Goal: Transaction & Acquisition: Obtain resource

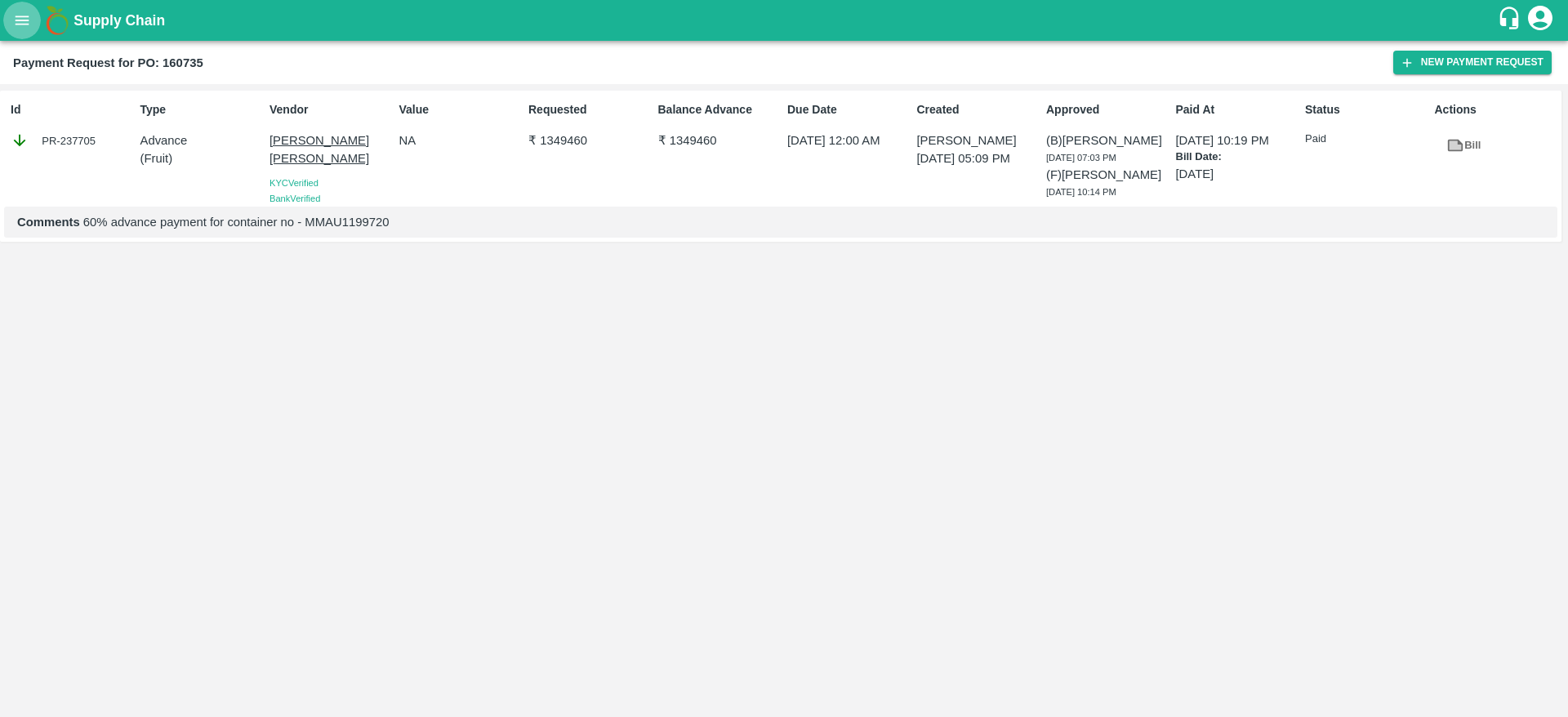
click at [28, 19] on icon "open drawer" at bounding box center [22, 21] width 18 height 18
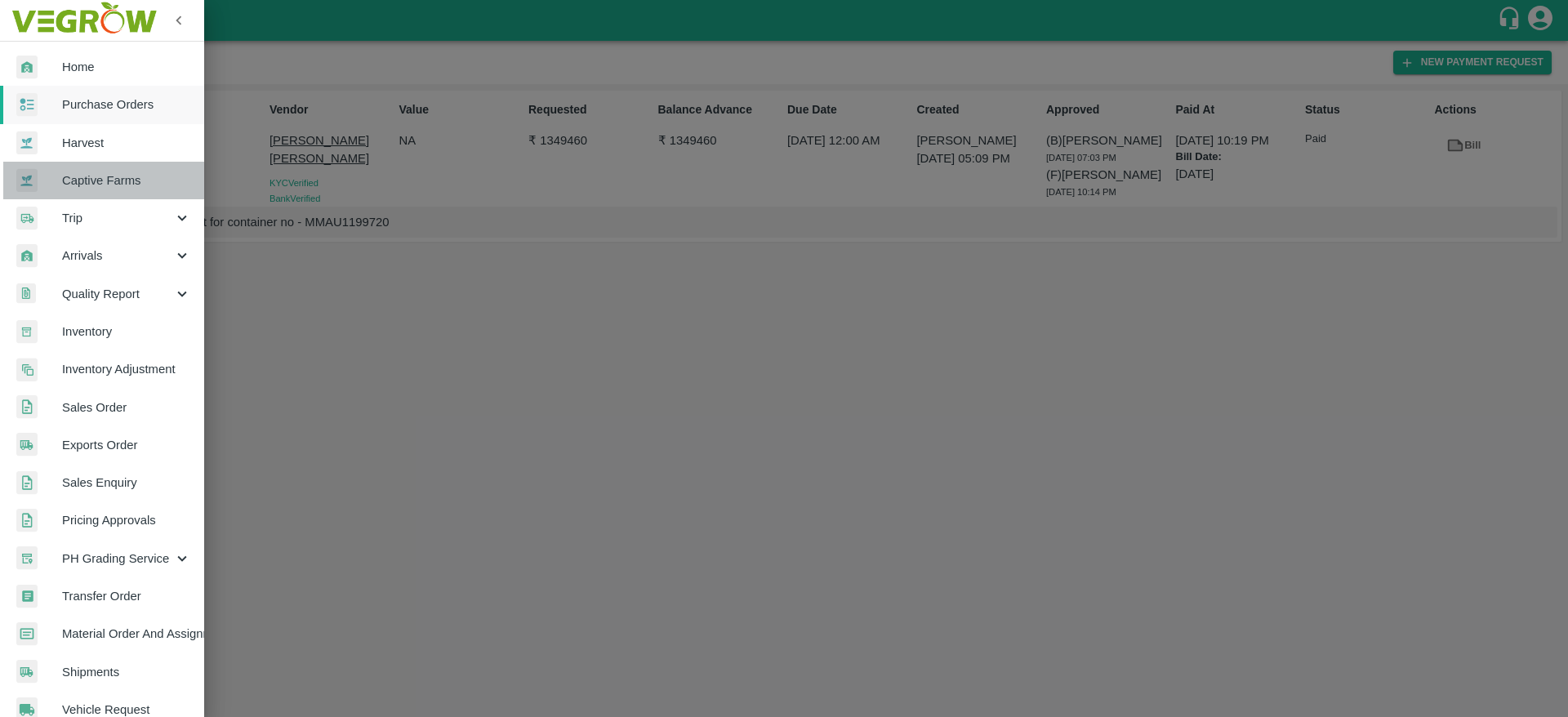
click at [110, 181] on span "Captive Farms" at bounding box center [126, 181] width 129 height 18
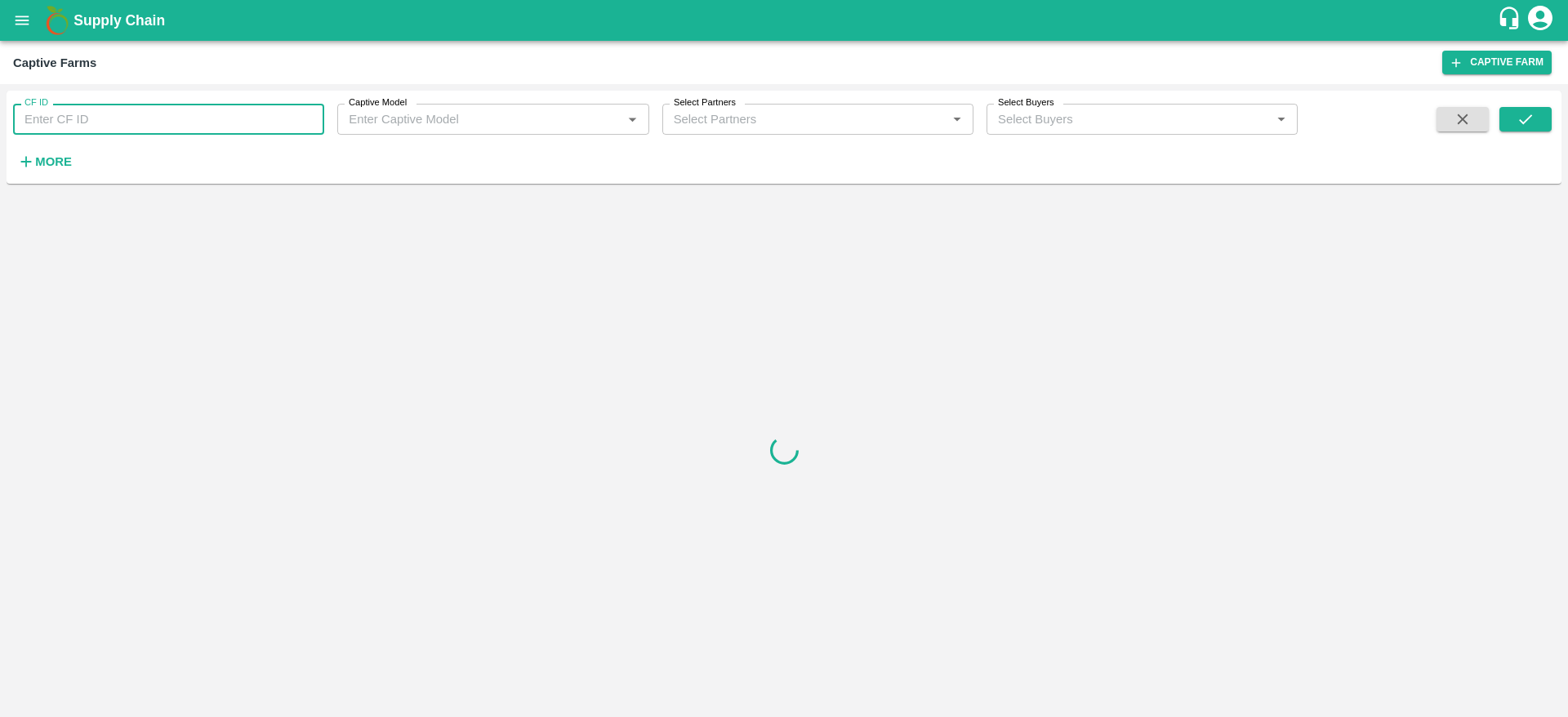
click at [130, 126] on input "CF ID" at bounding box center [169, 119] width 311 height 31
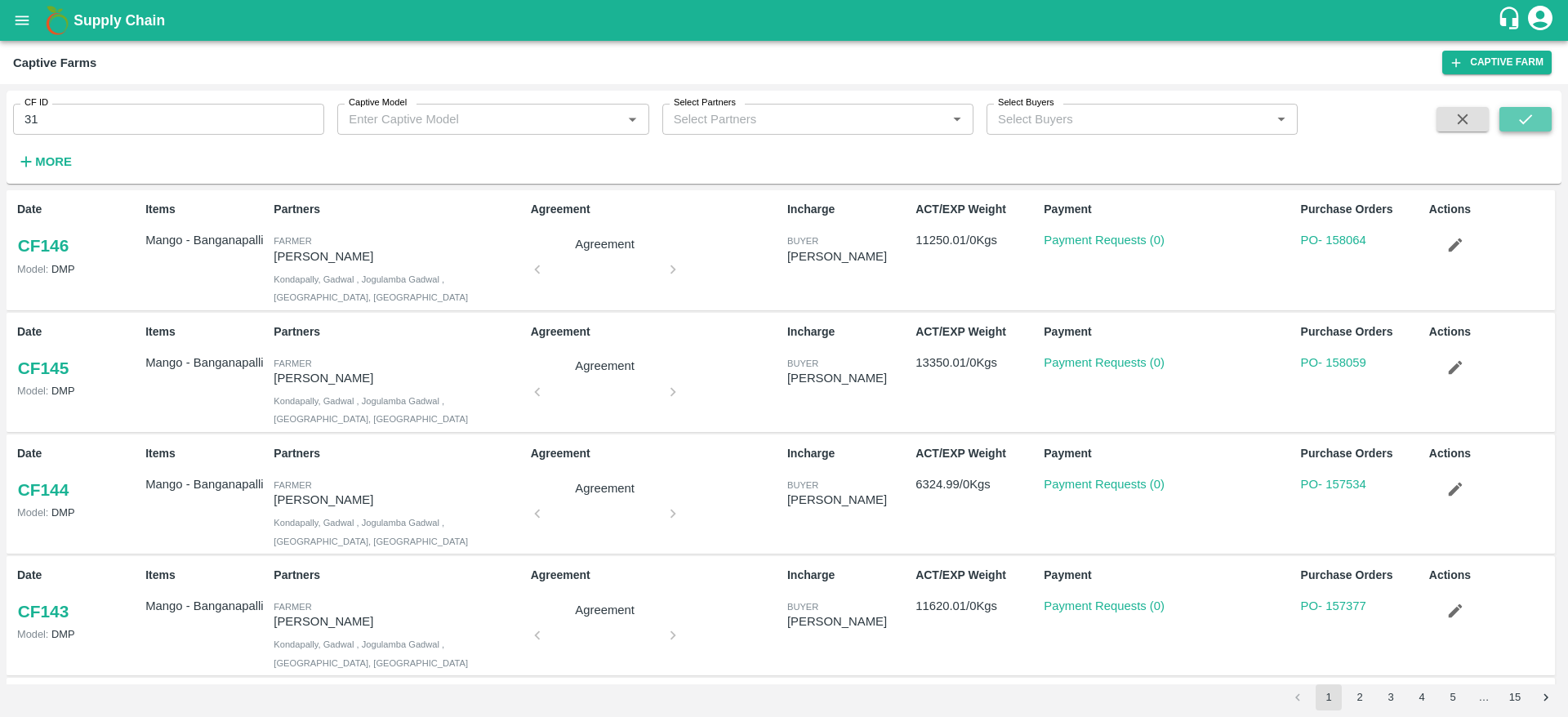
click at [1524, 120] on icon "submit" at bounding box center [1526, 120] width 18 height 18
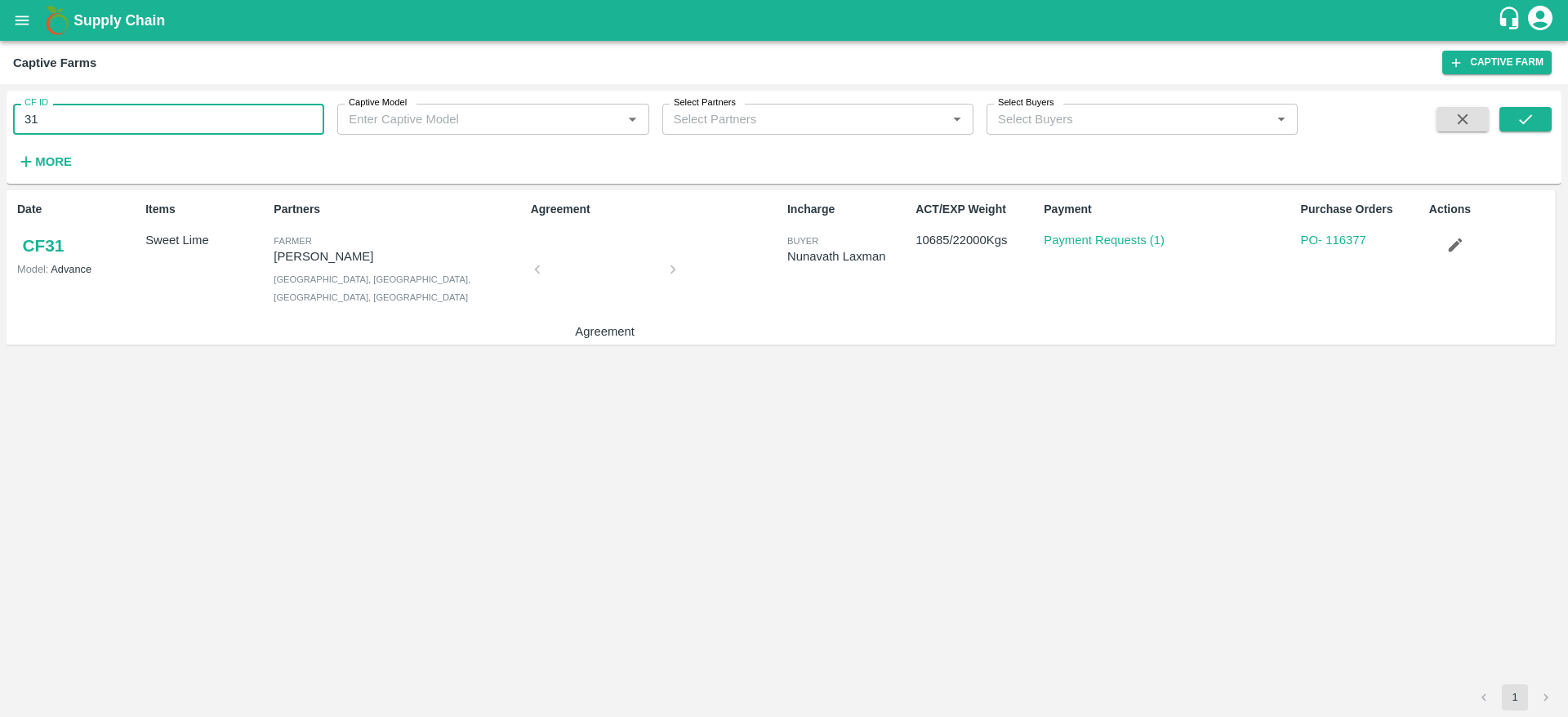
click at [222, 120] on input "31" at bounding box center [169, 119] width 311 height 31
type input "32"
click at [1528, 120] on icon "submit" at bounding box center [1526, 120] width 18 height 18
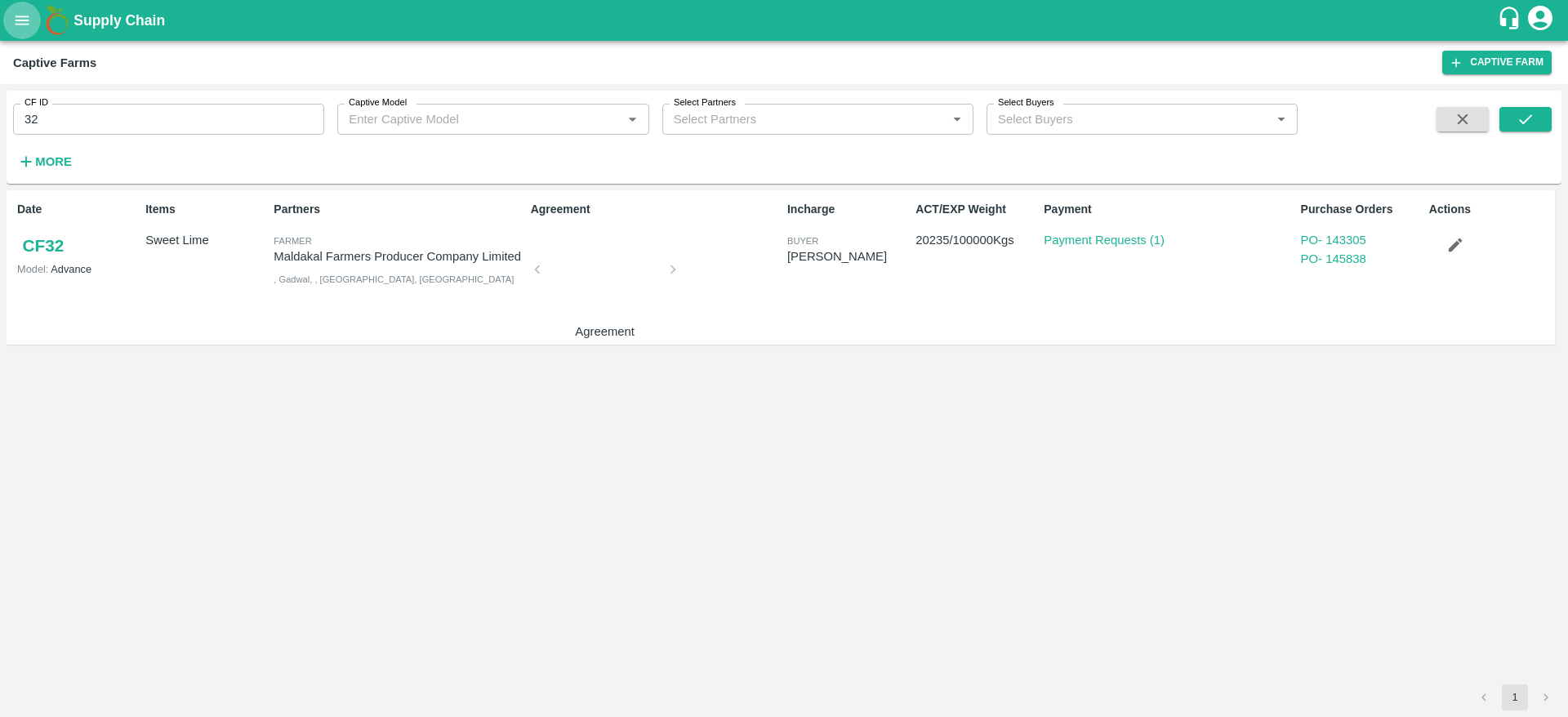
click at [32, 34] on button "open drawer" at bounding box center [22, 20] width 37 height 37
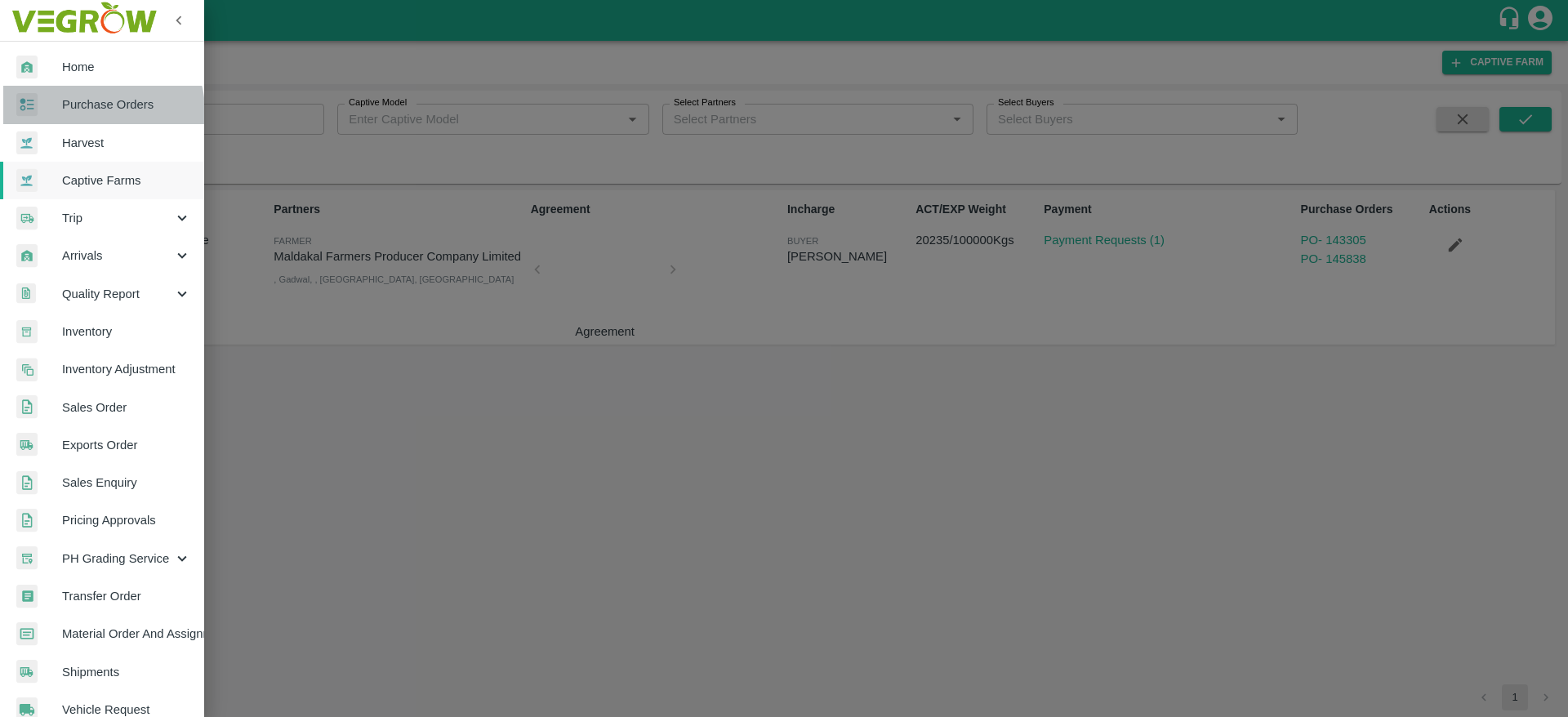
click at [100, 110] on span "Purchase Orders" at bounding box center [126, 105] width 129 height 18
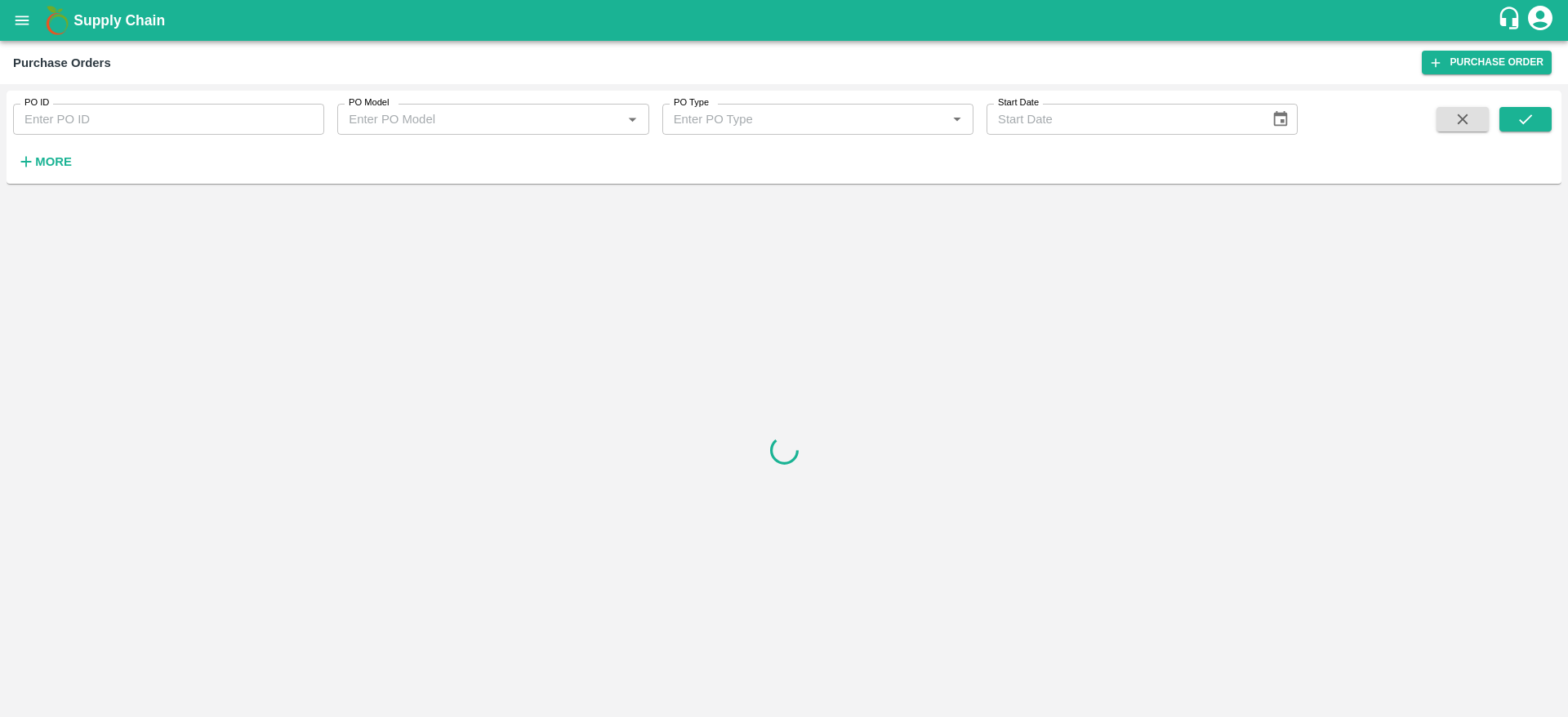
click at [47, 154] on h6 "More" at bounding box center [53, 162] width 37 height 22
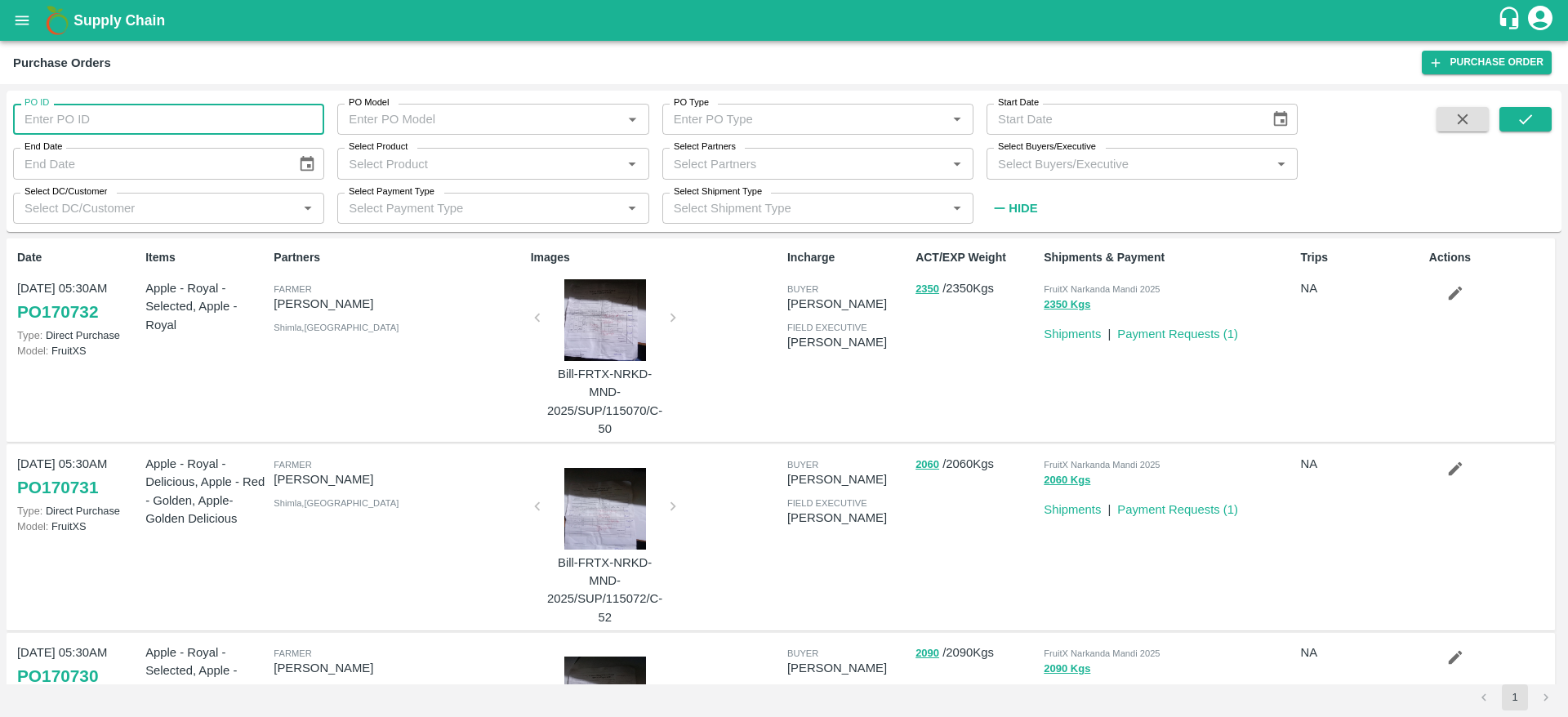
click at [197, 125] on input "PO ID" at bounding box center [169, 119] width 311 height 31
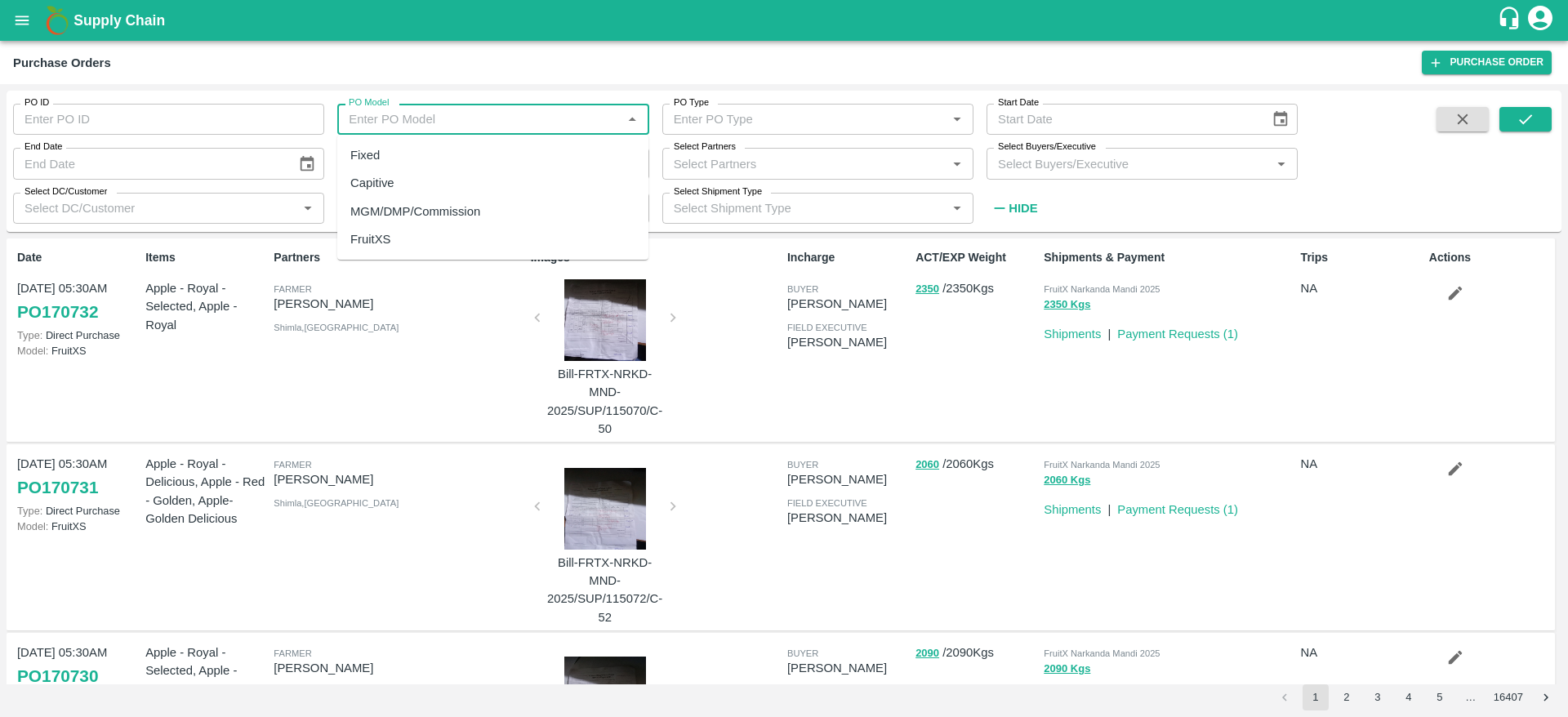
click at [486, 127] on input "PO Model" at bounding box center [479, 120] width 274 height 22
click at [421, 207] on div "MGM/DMP/Commission" at bounding box center [415, 212] width 130 height 18
type input "MGM/DMP/Commission"
click at [496, 166] on input "Select Product" at bounding box center [479, 164] width 274 height 22
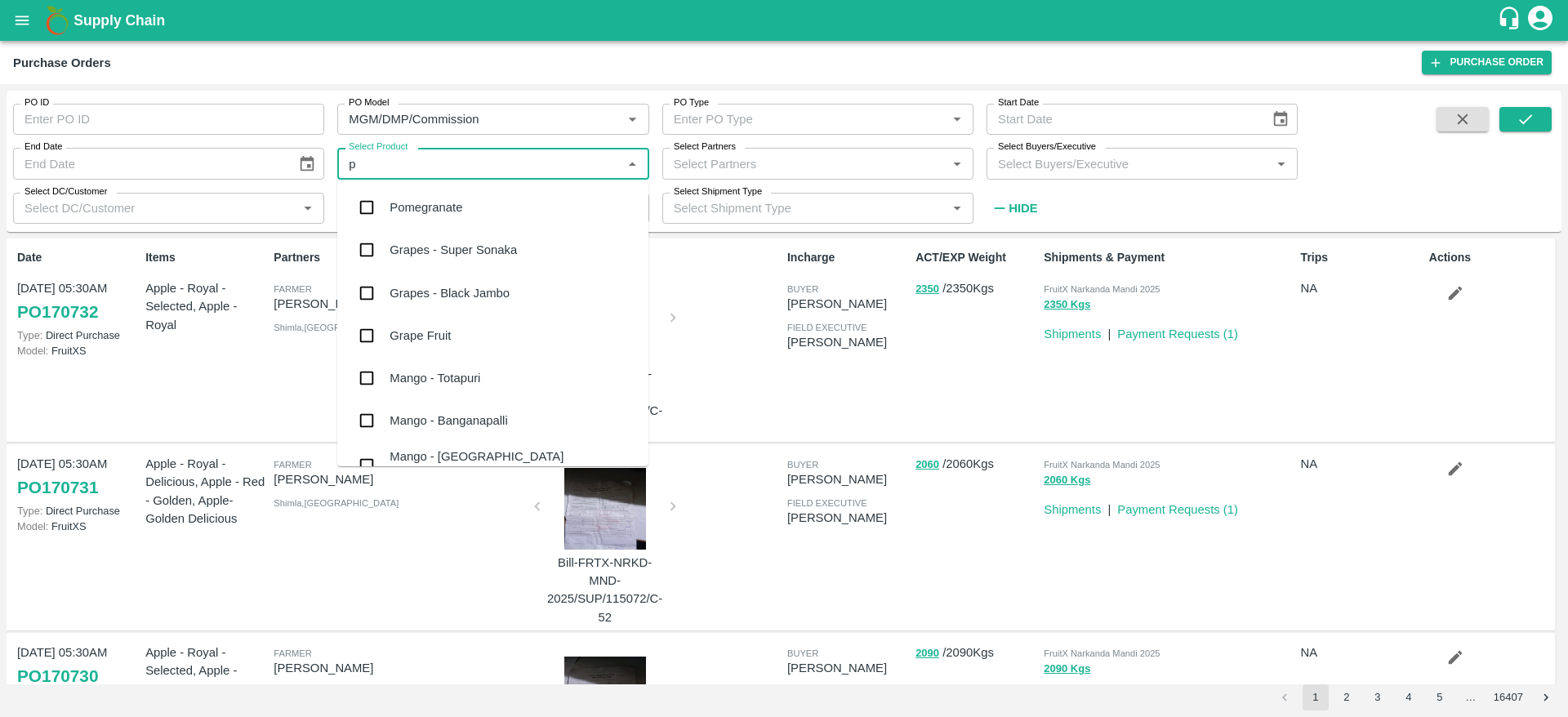
type input "po"
click at [362, 208] on input "checkbox" at bounding box center [366, 207] width 32 height 32
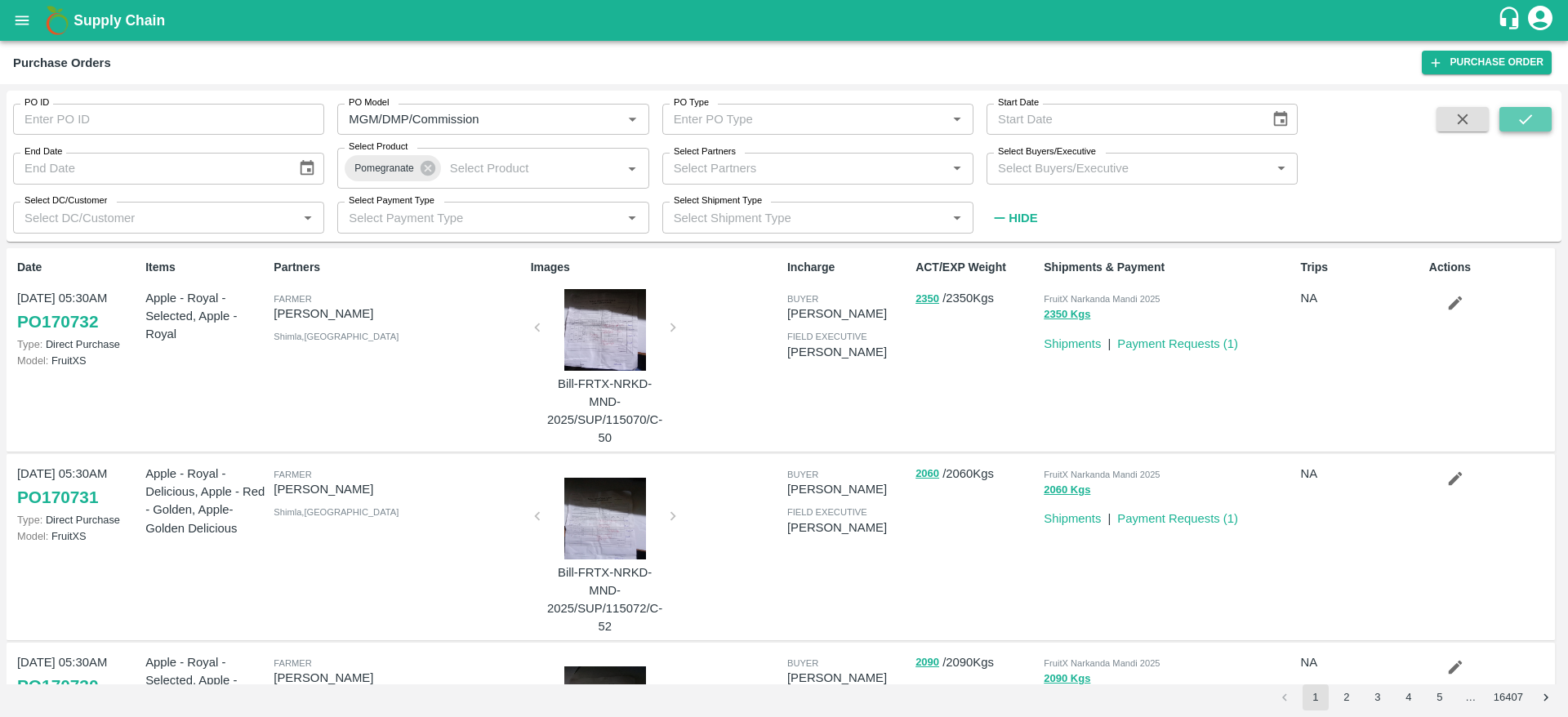
click at [1535, 116] on icon "submit" at bounding box center [1526, 120] width 18 height 18
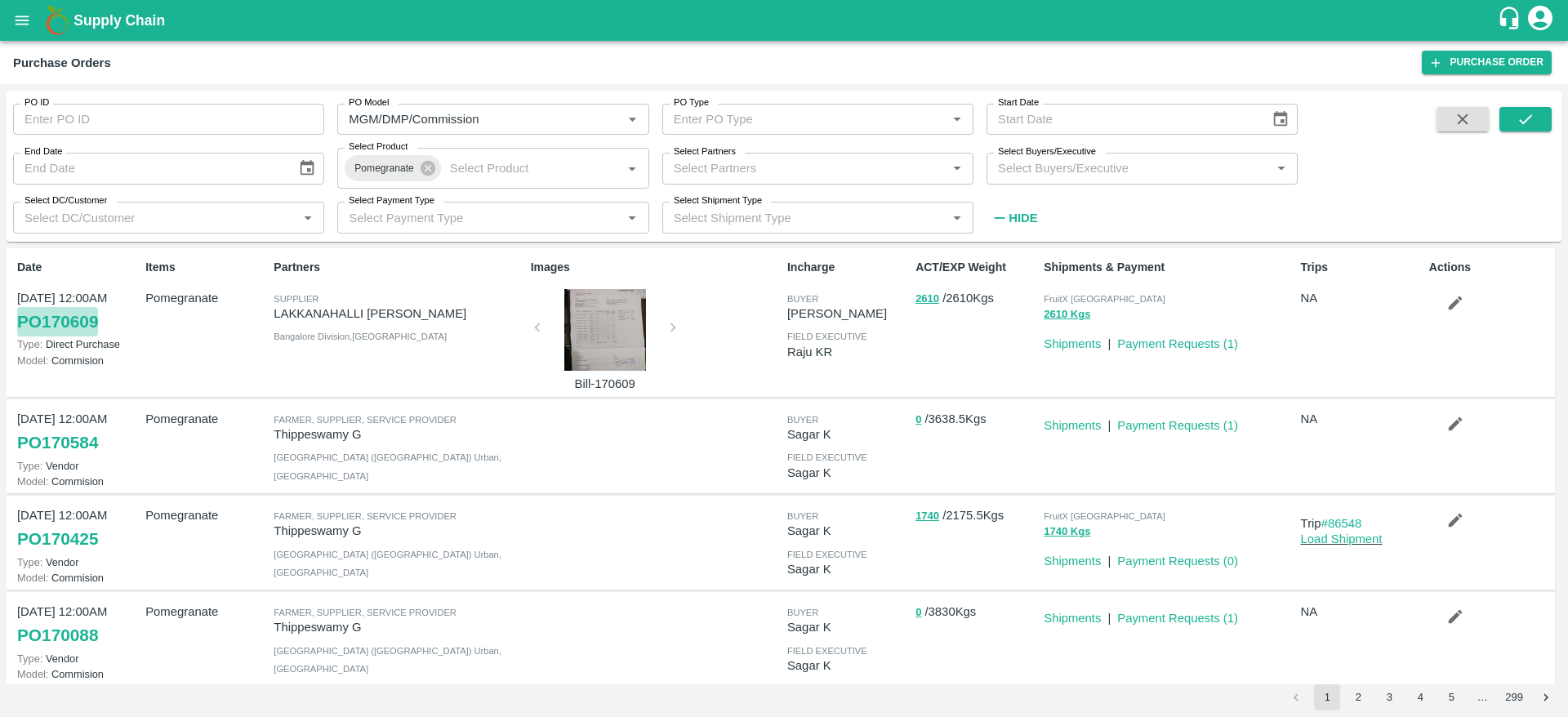
click at [97, 317] on link "PO 170609" at bounding box center [57, 322] width 81 height 29
click at [81, 446] on link "PO 170584" at bounding box center [57, 442] width 81 height 29
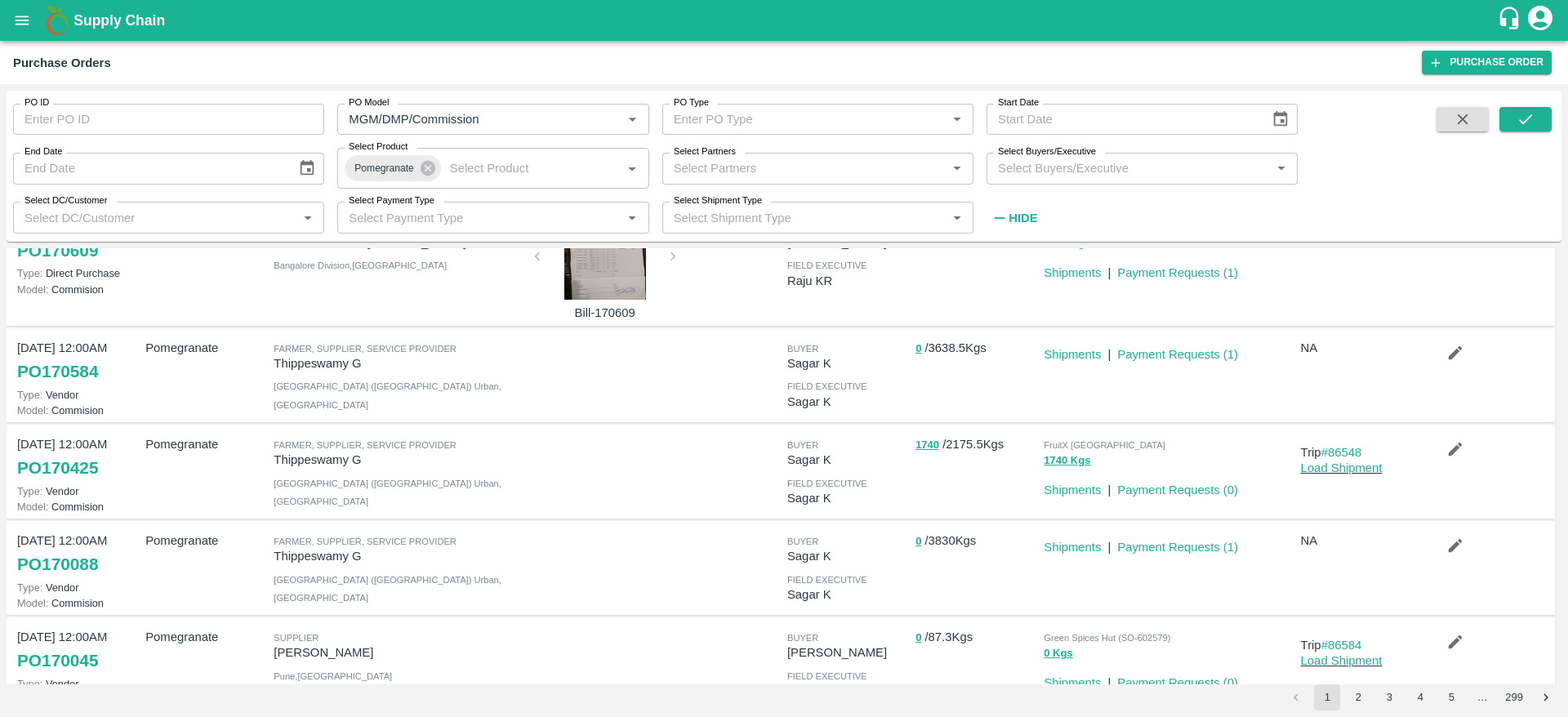
scroll to position [74, 0]
click at [77, 466] on link "PO 170425" at bounding box center [57, 465] width 81 height 29
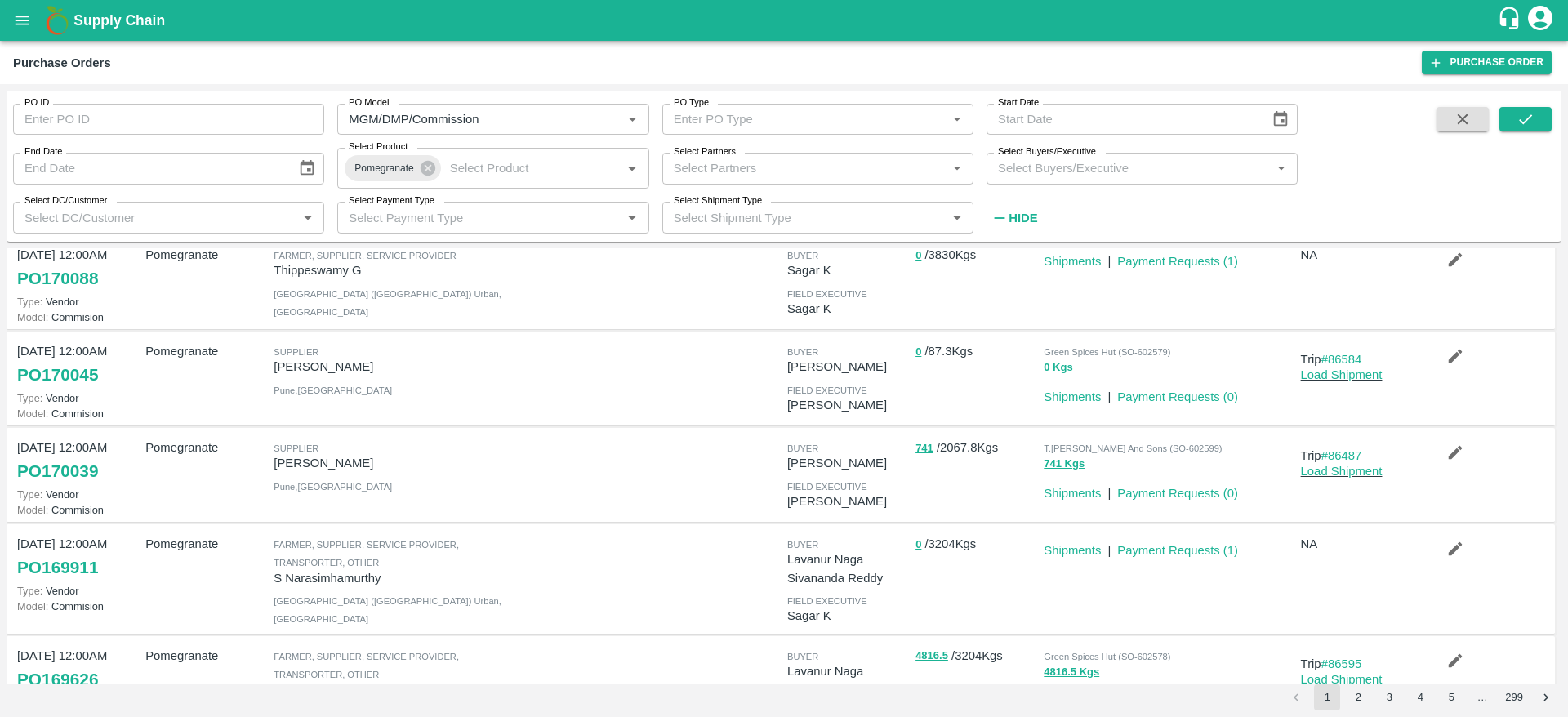
scroll to position [358, 0]
click at [98, 470] on link "PO 170039" at bounding box center [57, 470] width 81 height 29
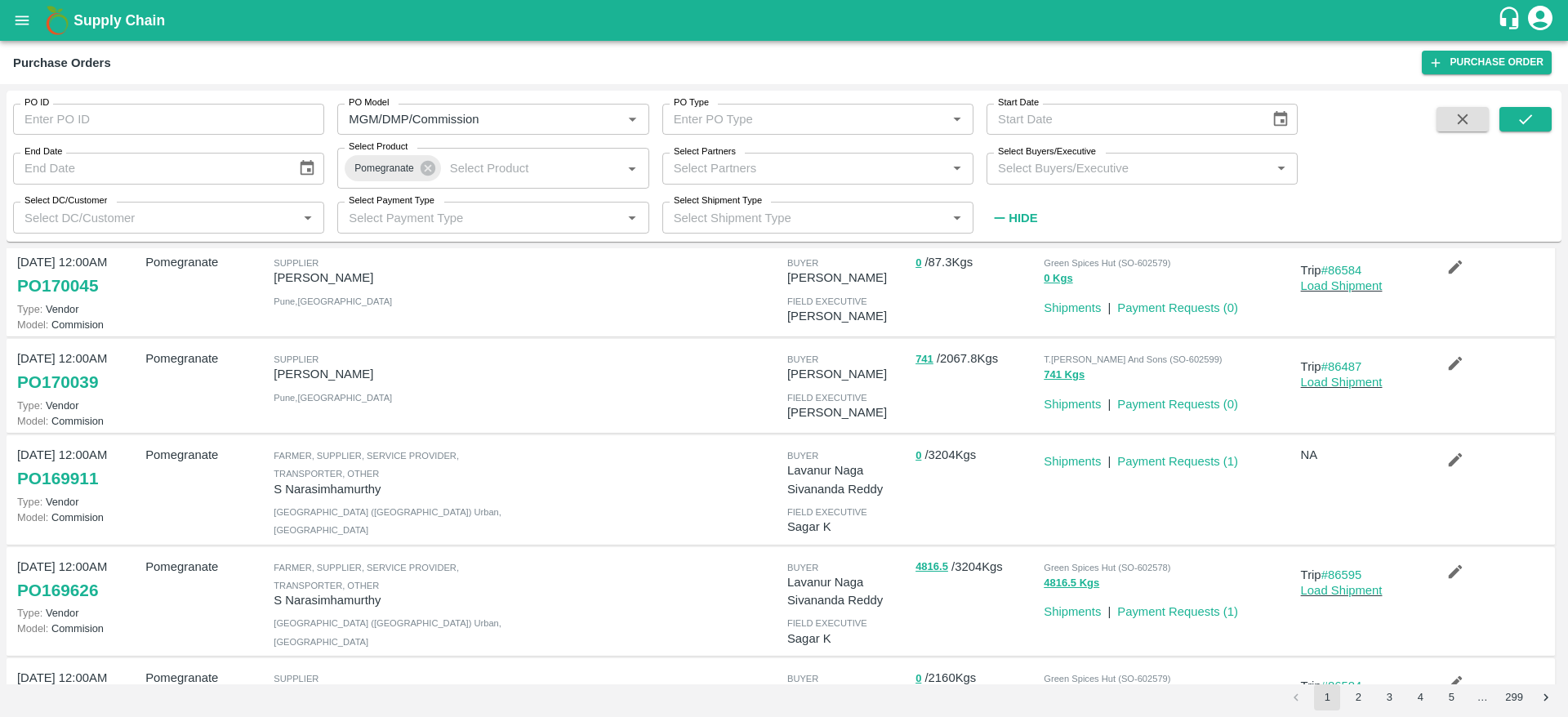
scroll to position [578, 0]
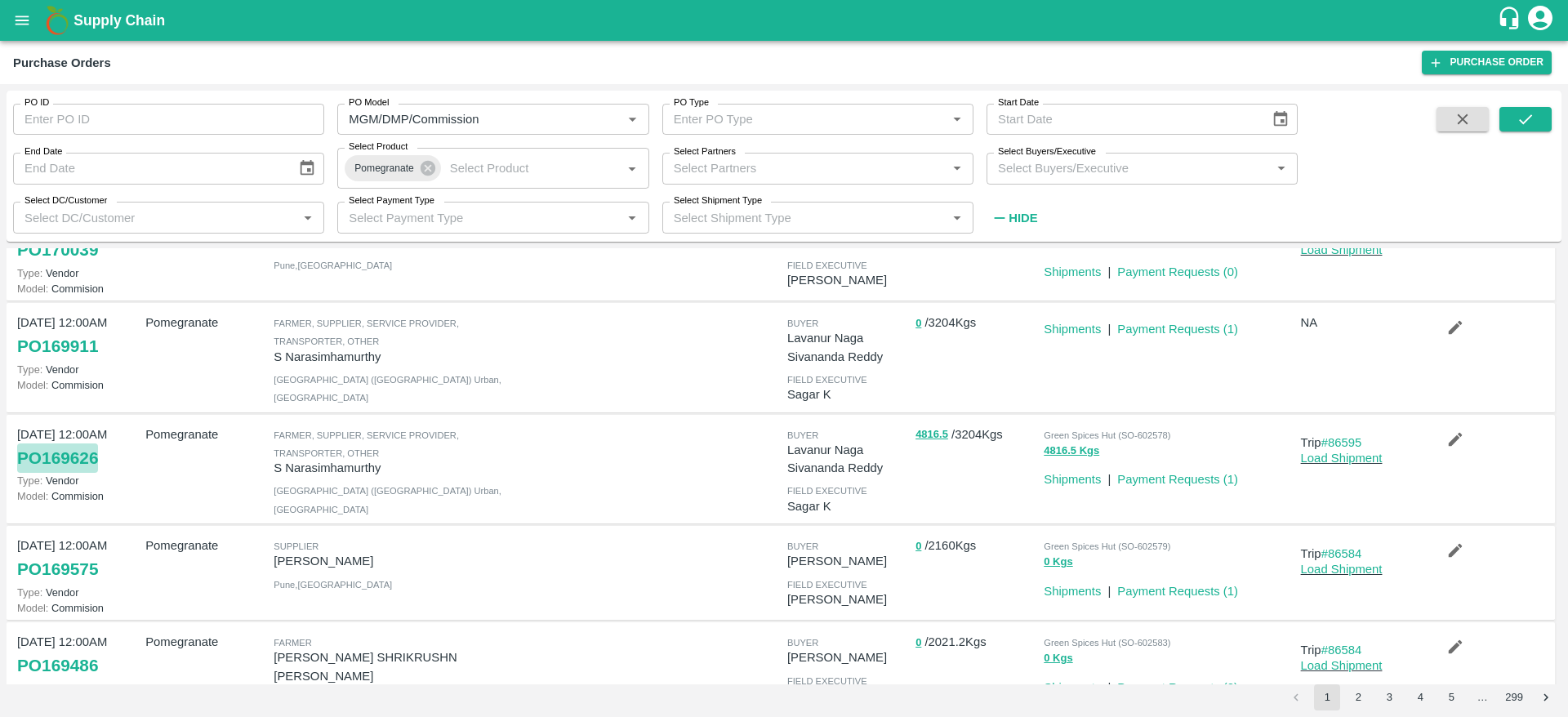
click at [76, 458] on link "PO 169626" at bounding box center [57, 458] width 81 height 29
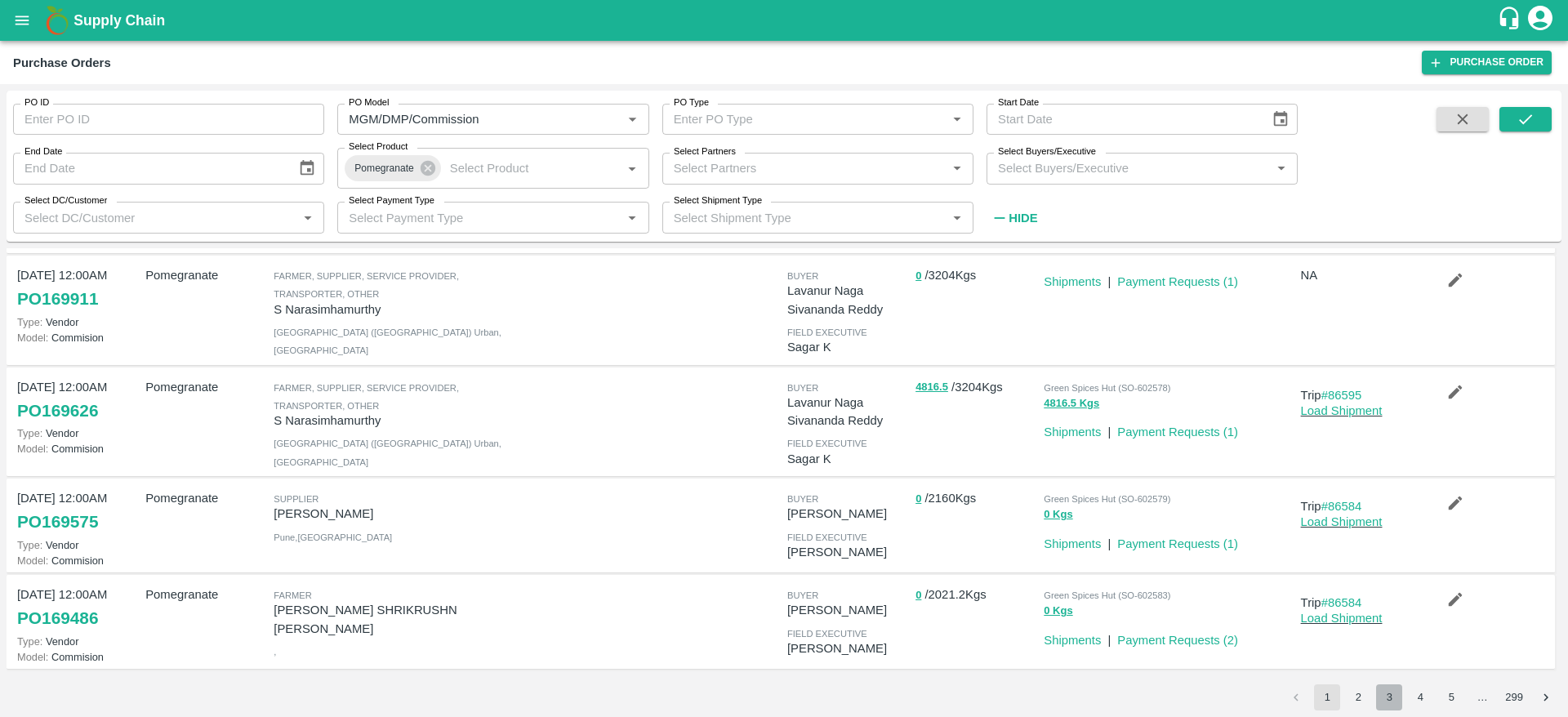
click at [1384, 693] on button "3" at bounding box center [1389, 697] width 26 height 26
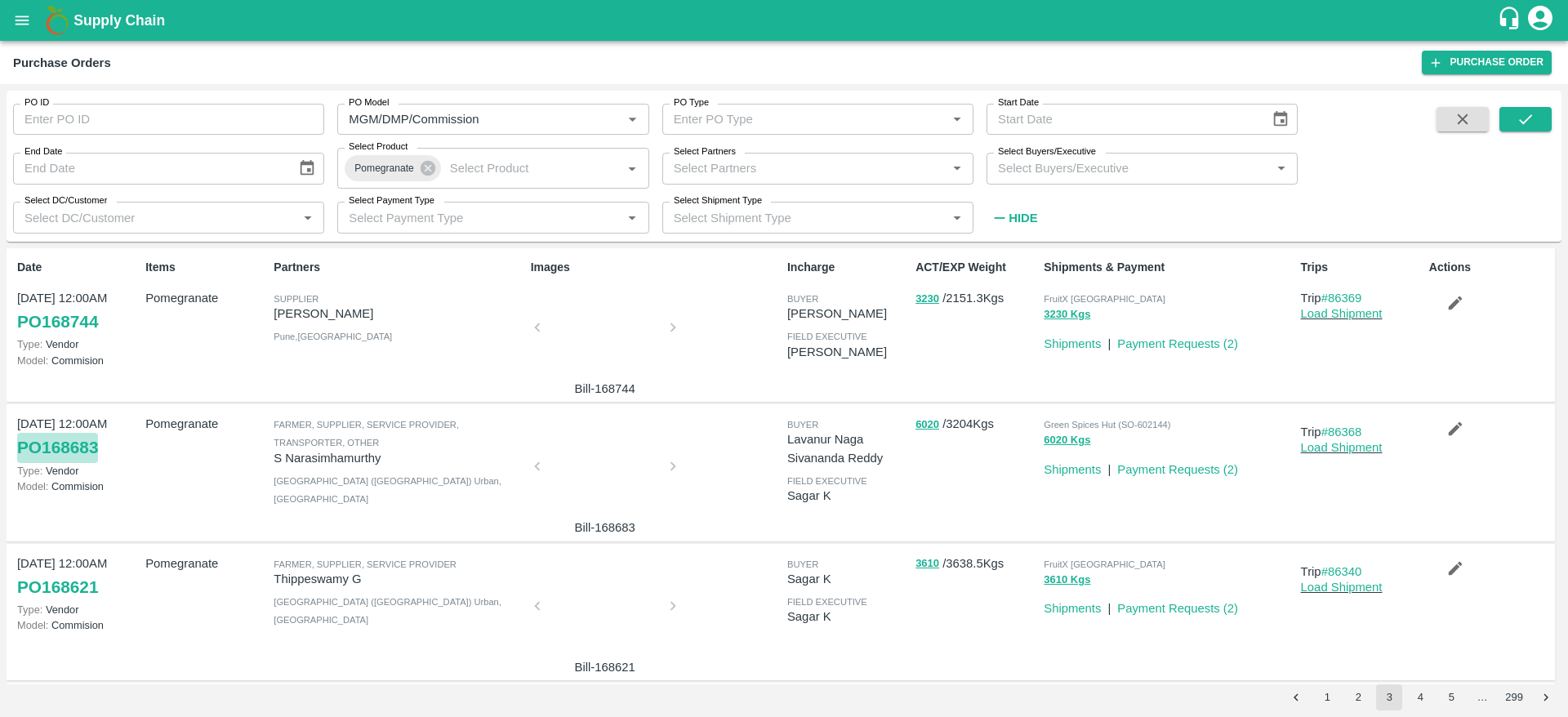
click at [62, 450] on link "PO 168683" at bounding box center [57, 447] width 81 height 29
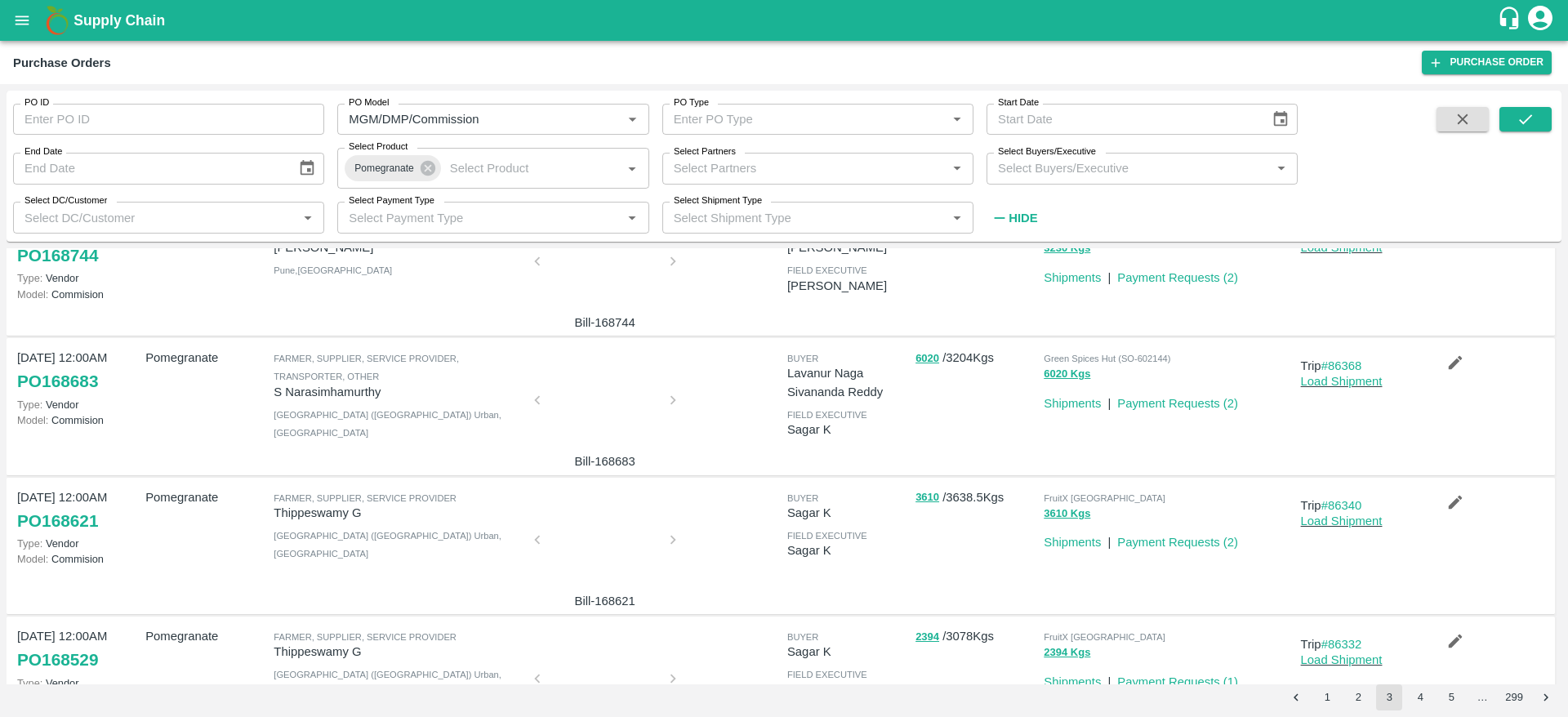
scroll to position [71, 0]
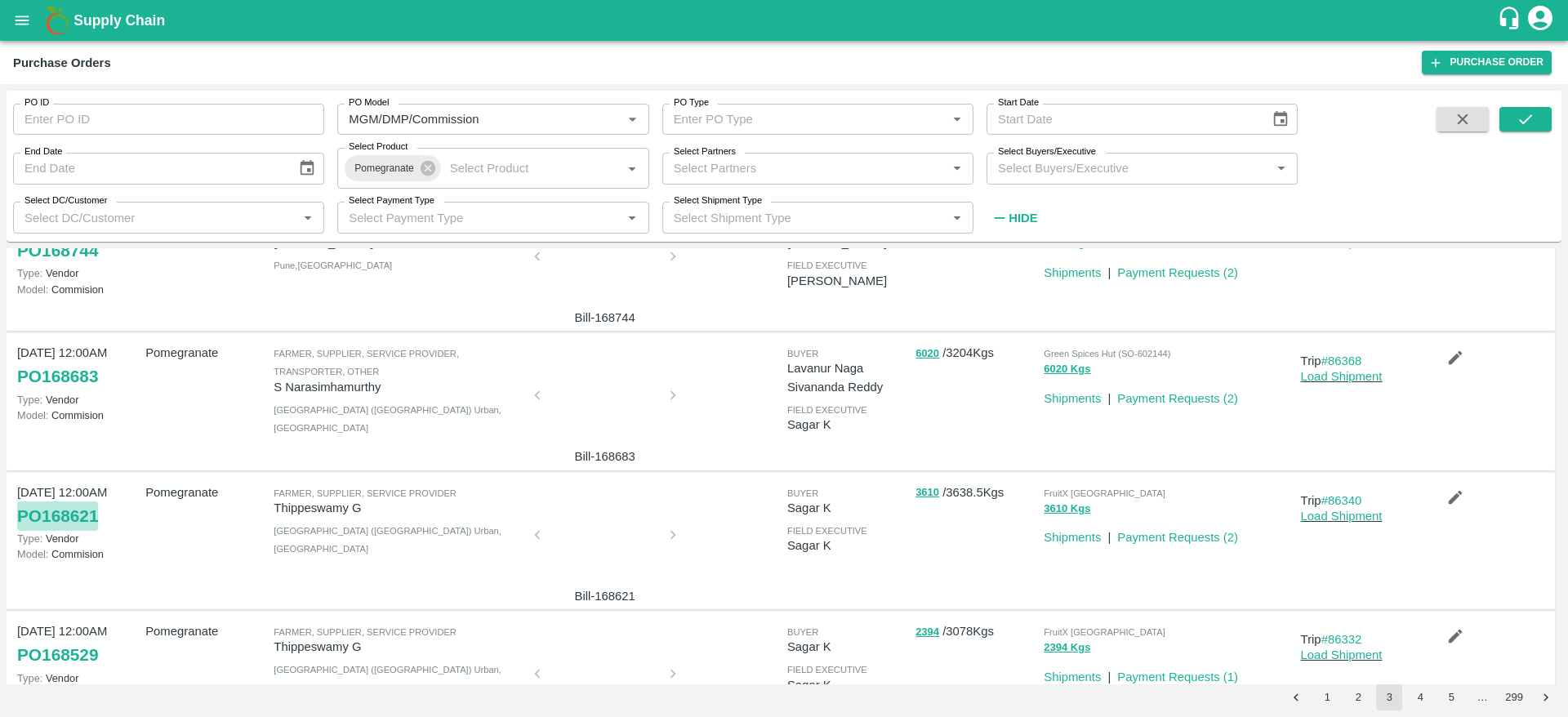
click at [78, 512] on link "PO 168621" at bounding box center [57, 516] width 81 height 29
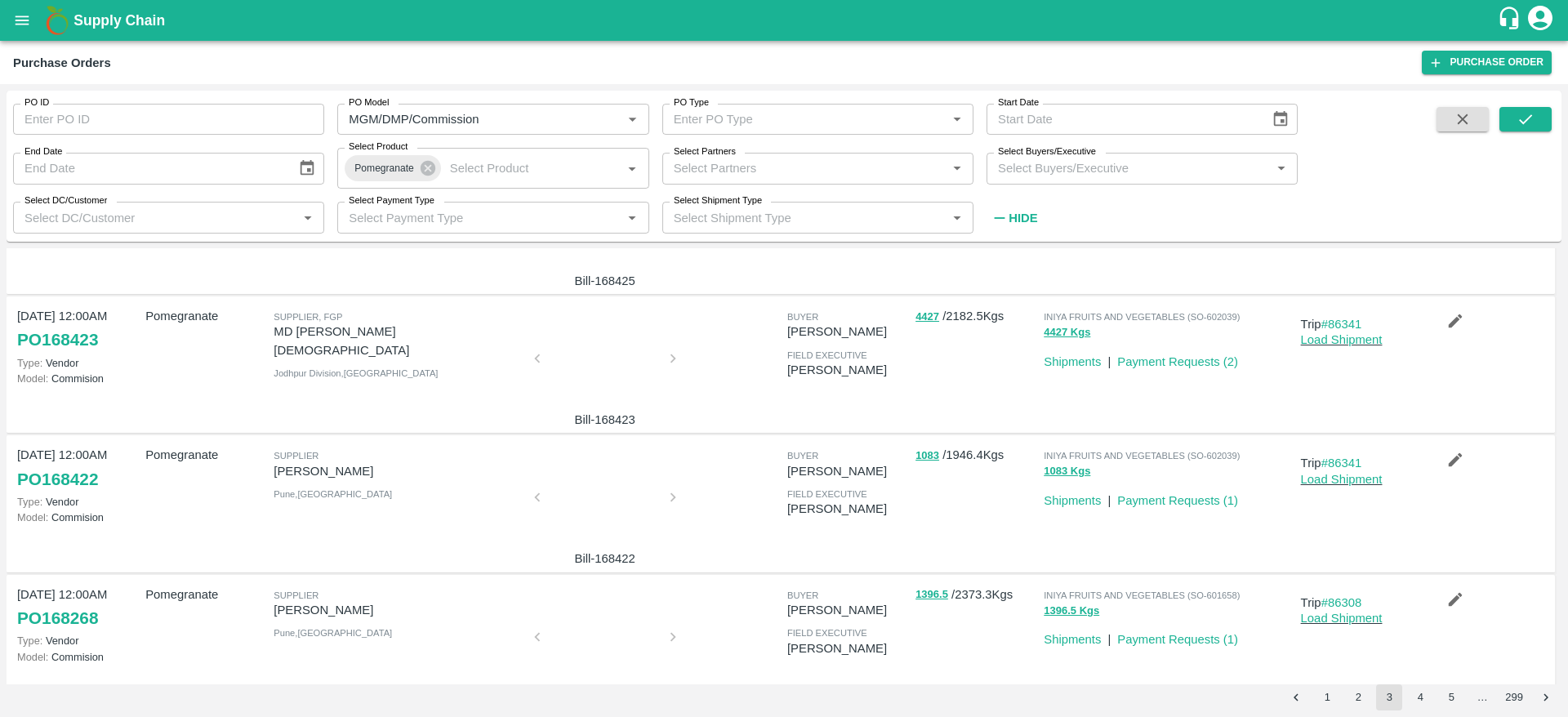
scroll to position [527, 0]
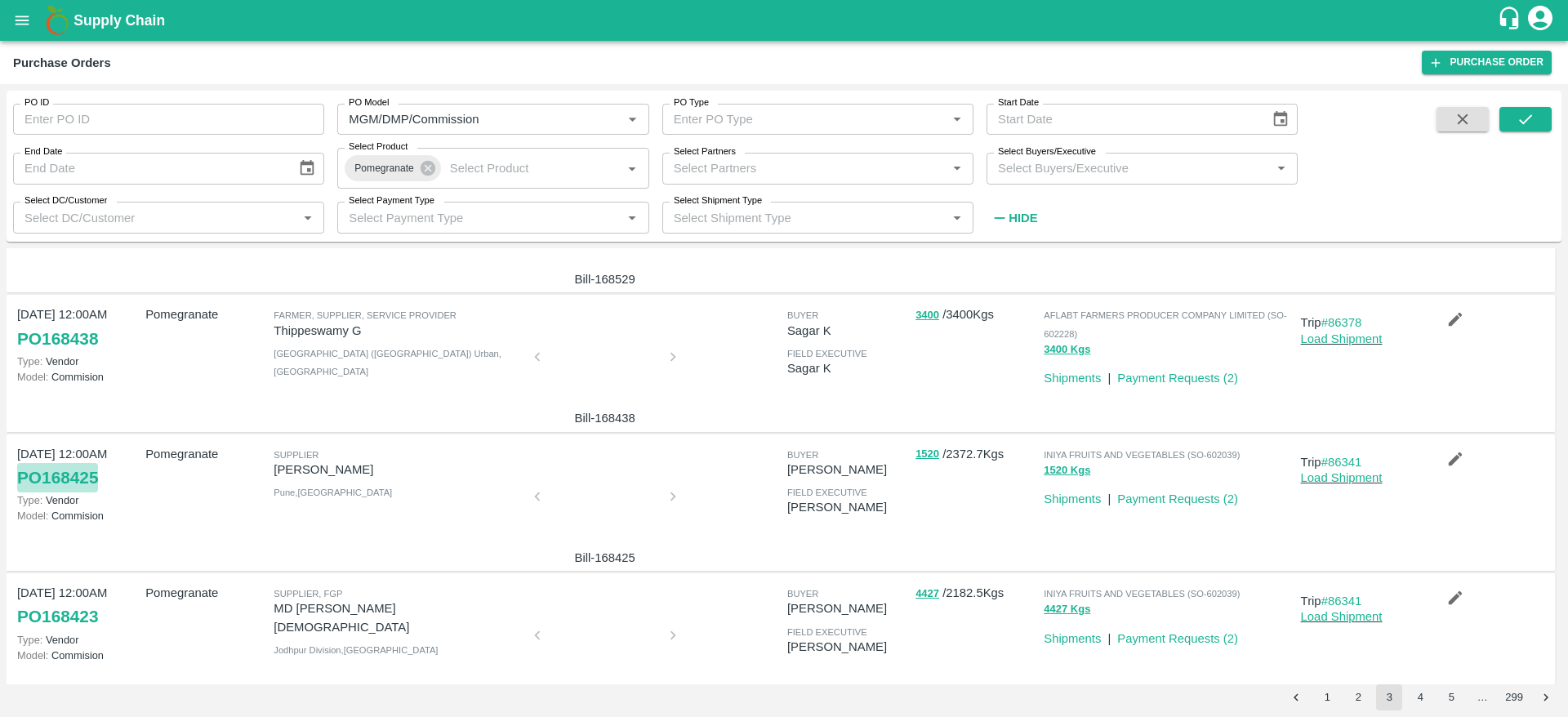
click at [86, 478] on link "PO 168425" at bounding box center [57, 478] width 81 height 29
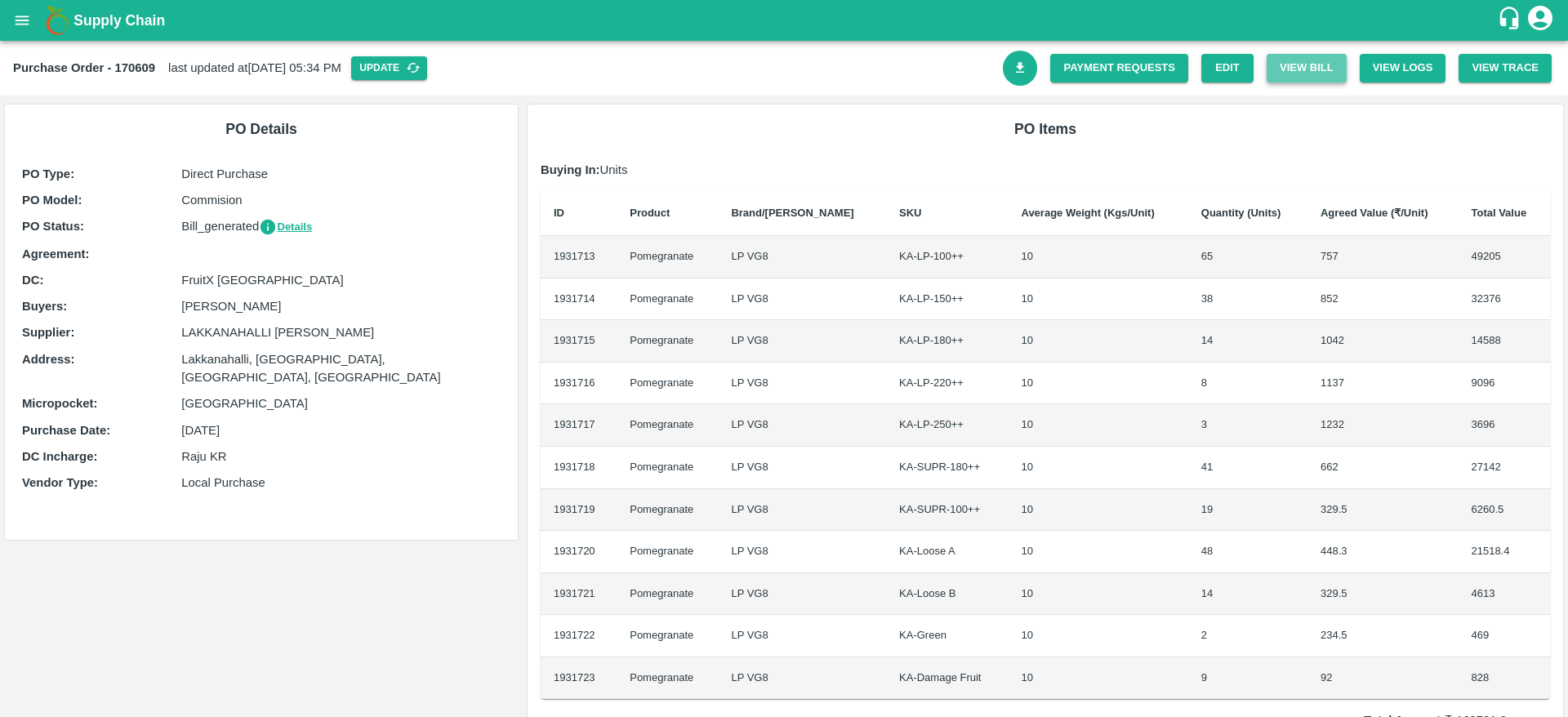
click at [1311, 67] on button "View Bill" at bounding box center [1306, 68] width 80 height 28
click at [1012, 61] on icon "Download Bill" at bounding box center [1020, 68] width 16 height 16
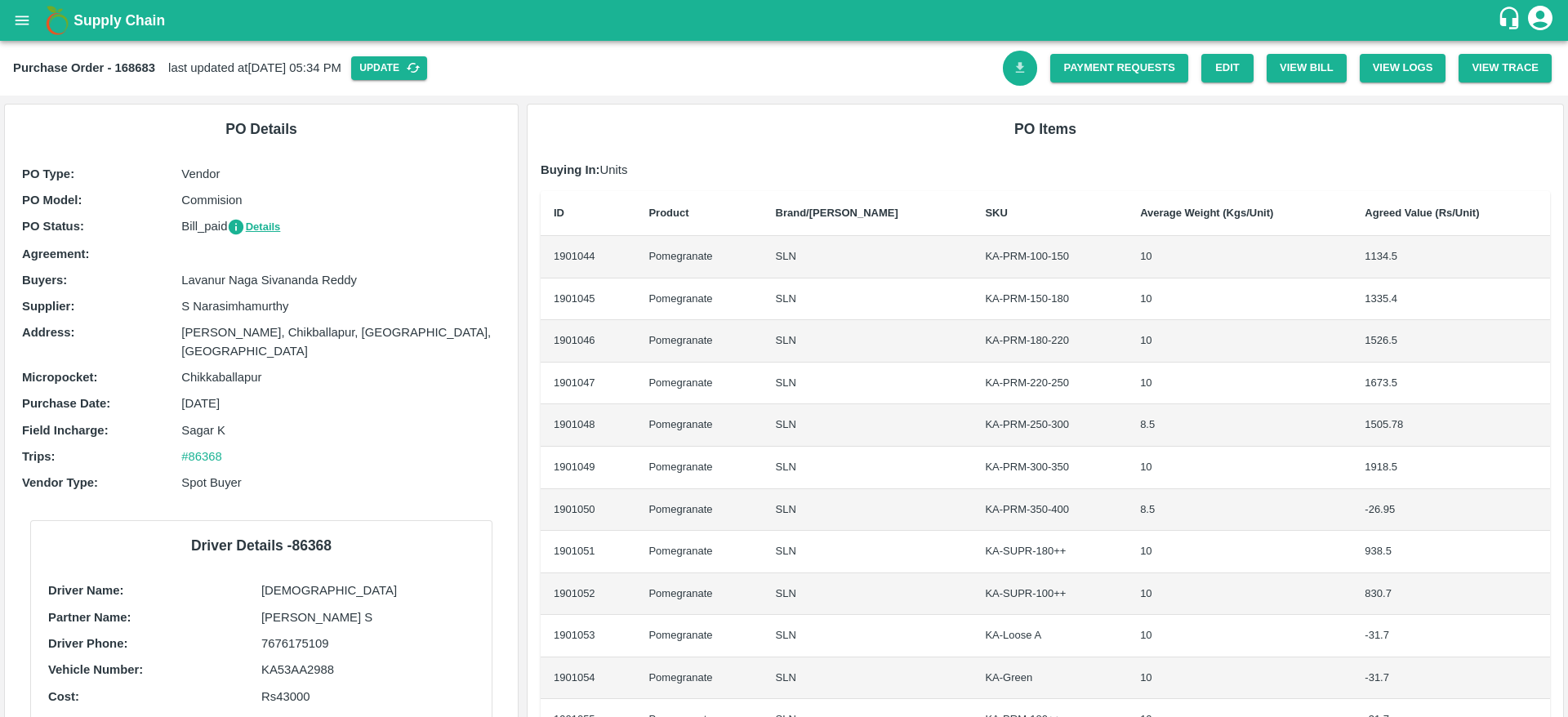
click at [1008, 68] on link "Download Bill" at bounding box center [1021, 68] width 35 height 35
click at [1007, 63] on link "Download Bill" at bounding box center [1021, 68] width 35 height 35
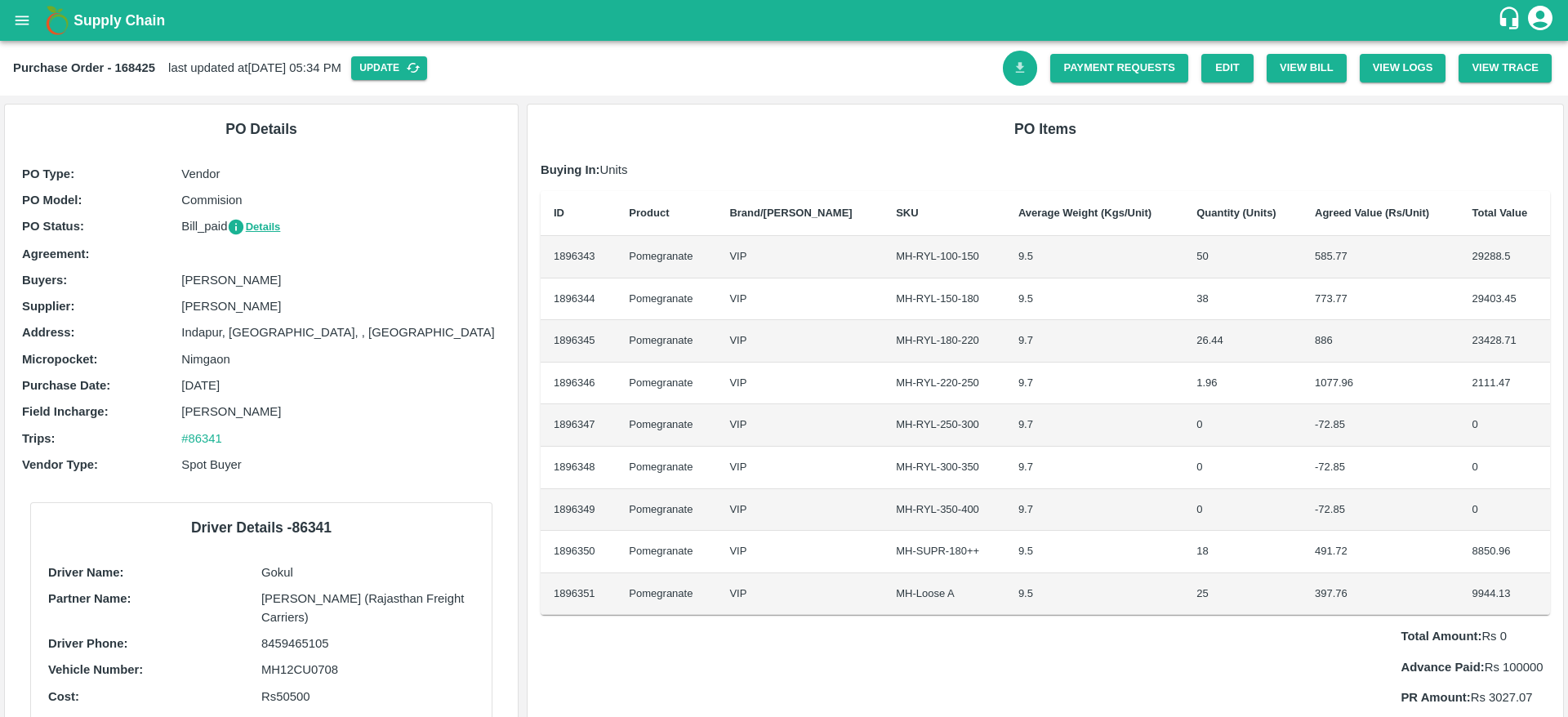
click at [1013, 74] on icon "Download Bill" at bounding box center [1020, 68] width 16 height 16
